Goal: Information Seeking & Learning: Learn about a topic

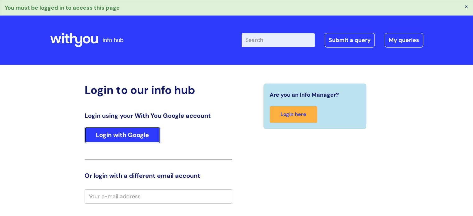
click at [125, 131] on link "Login with Google" at bounding box center [123, 135] width 76 height 16
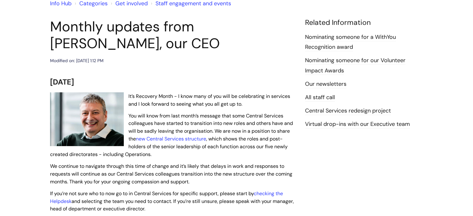
scroll to position [62, 0]
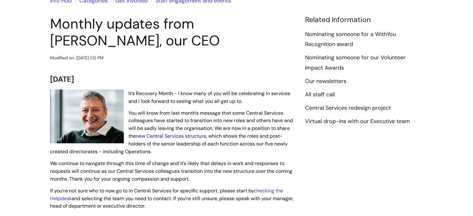
click at [174, 138] on link "new Central Services structure" at bounding box center [171, 136] width 70 height 7
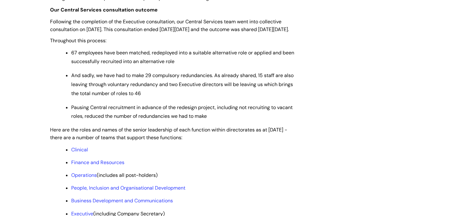
scroll to position [435, 0]
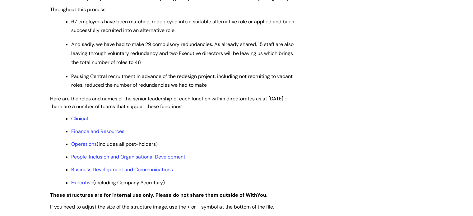
click at [80, 122] on link "Clinical" at bounding box center [79, 118] width 17 height 7
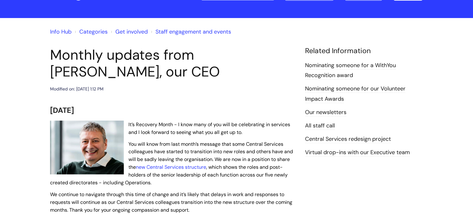
scroll to position [62, 0]
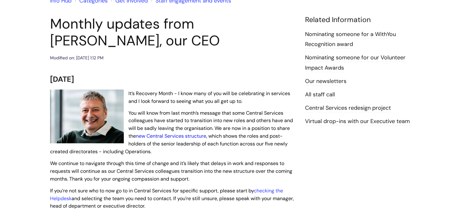
click at [192, 135] on link "new Central Services structure" at bounding box center [171, 136] width 70 height 7
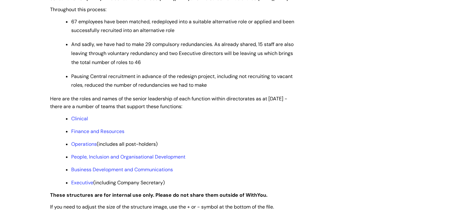
scroll to position [466, 0]
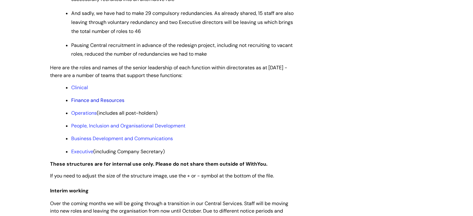
click at [117, 103] on link "Finance and Resources" at bounding box center [97, 100] width 53 height 7
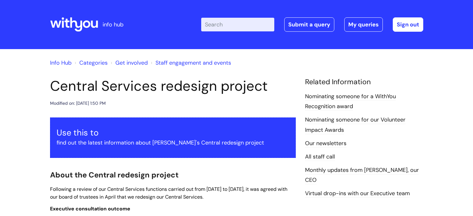
scroll to position [466, 0]
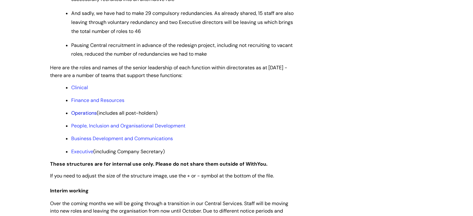
click at [84, 116] on link "Operations" at bounding box center [83, 113] width 25 height 7
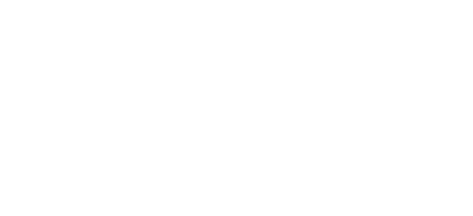
scroll to position [466, 0]
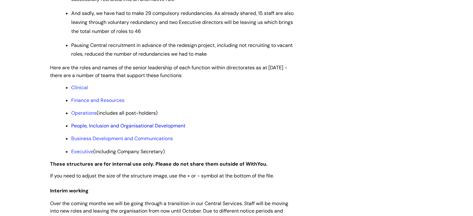
click at [128, 129] on link "People, Inclusion and Organisational Development" at bounding box center [128, 125] width 114 height 7
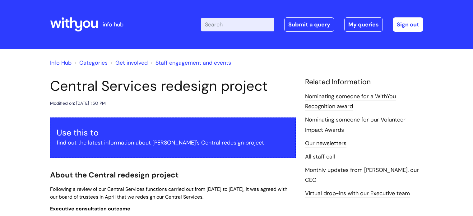
scroll to position [466, 0]
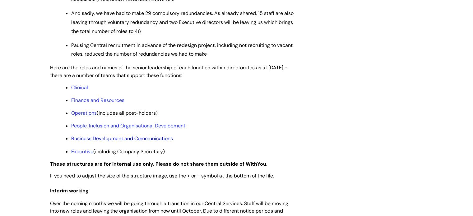
click at [105, 142] on link "Business Development and Communications" at bounding box center [122, 138] width 102 height 7
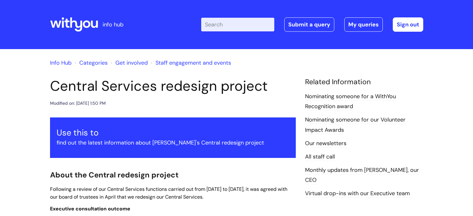
scroll to position [466, 0]
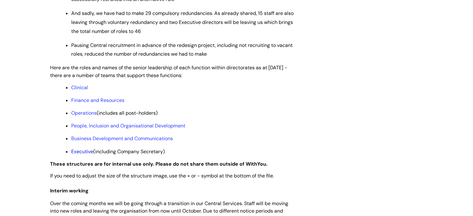
click at [79, 155] on link "Executive" at bounding box center [82, 151] width 22 height 7
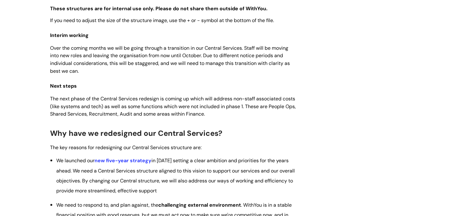
scroll to position [653, 0]
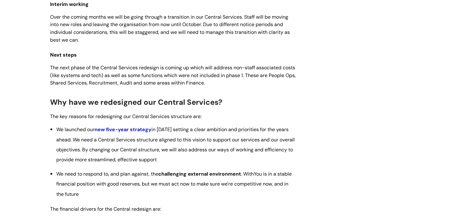
click at [125, 133] on link "new five-year strategy" at bounding box center [122, 129] width 57 height 7
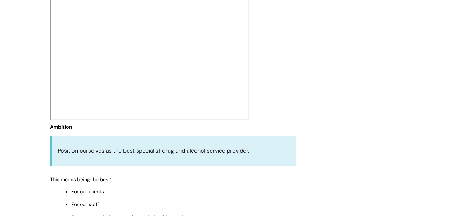
scroll to position [218, 0]
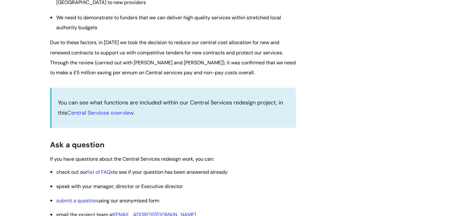
scroll to position [932, 0]
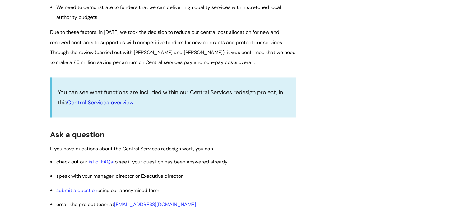
click at [110, 106] on link "Central Services overview" at bounding box center [100, 102] width 66 height 7
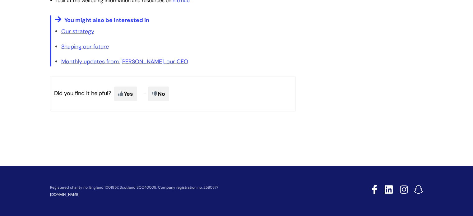
scroll to position [1223, 0]
